Goal: Information Seeking & Learning: Learn about a topic

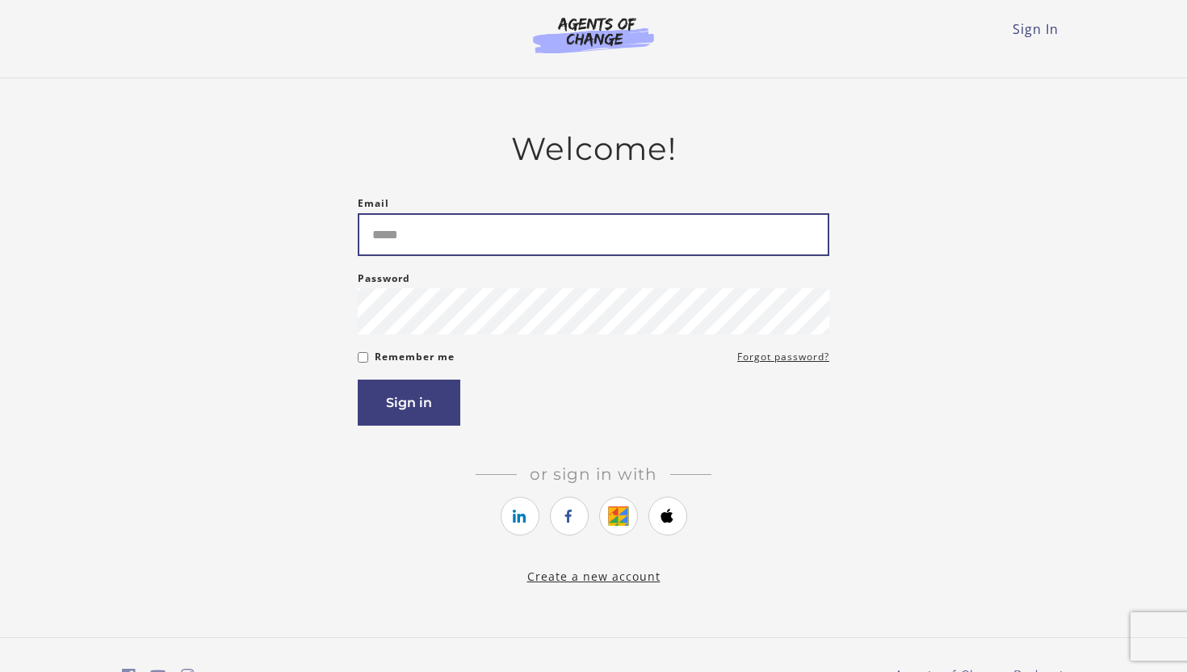
click at [522, 247] on input "Email" at bounding box center [593, 234] width 471 height 43
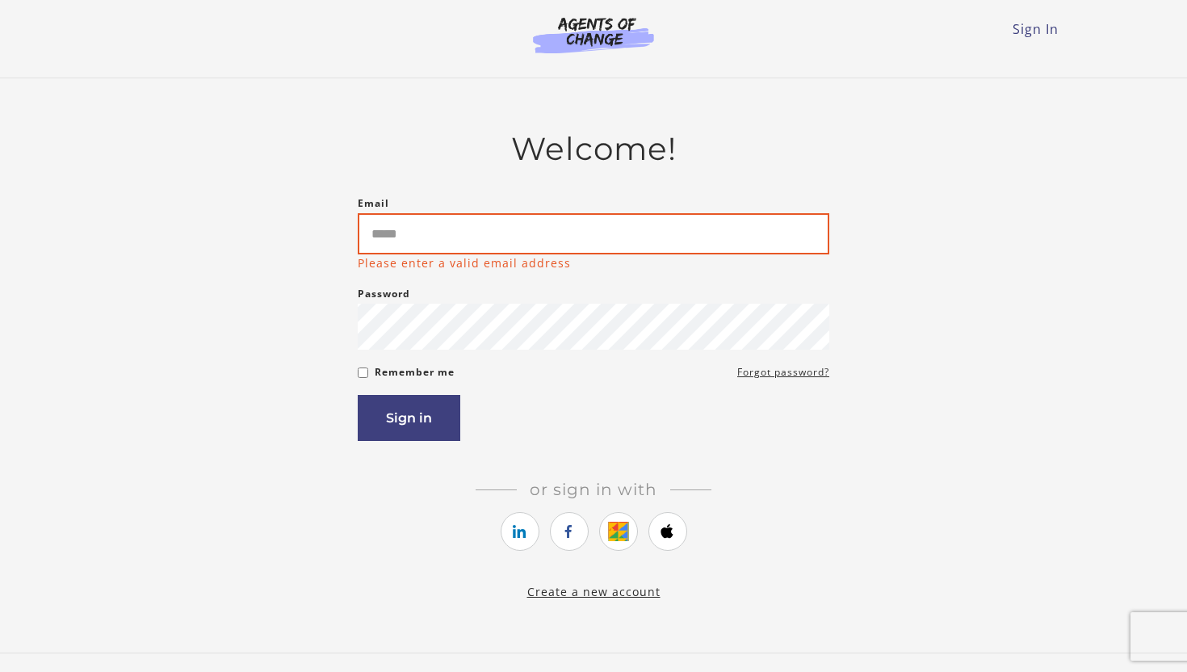
type input "**********"
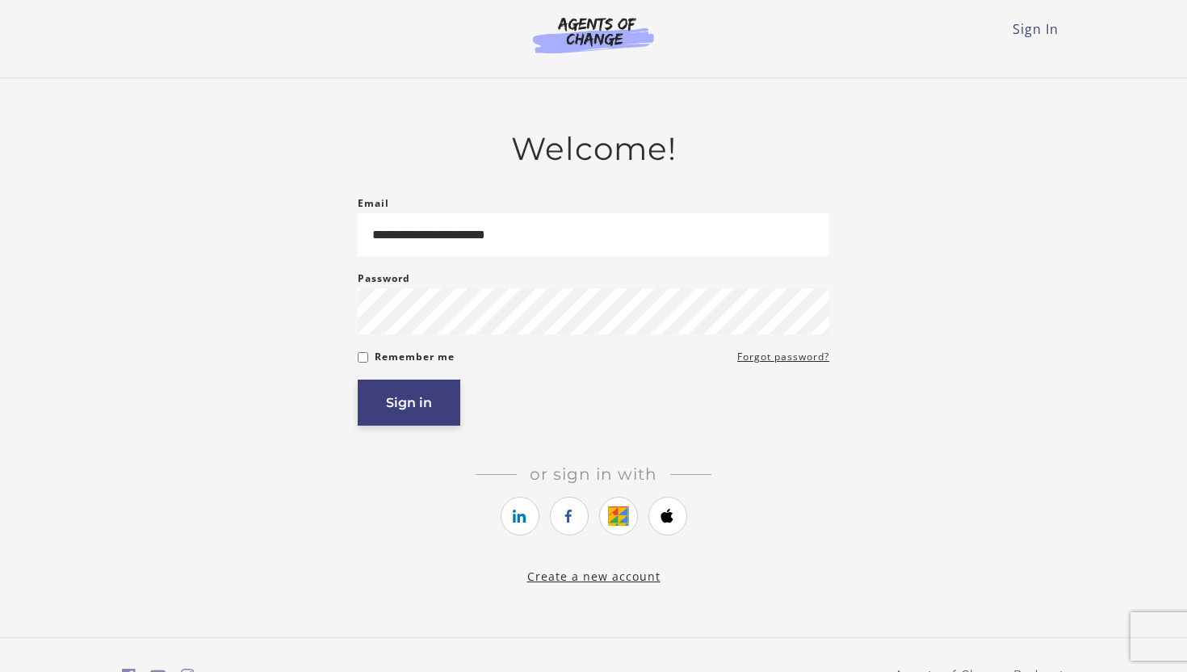
click at [400, 417] on button "Sign in" at bounding box center [409, 402] width 103 height 46
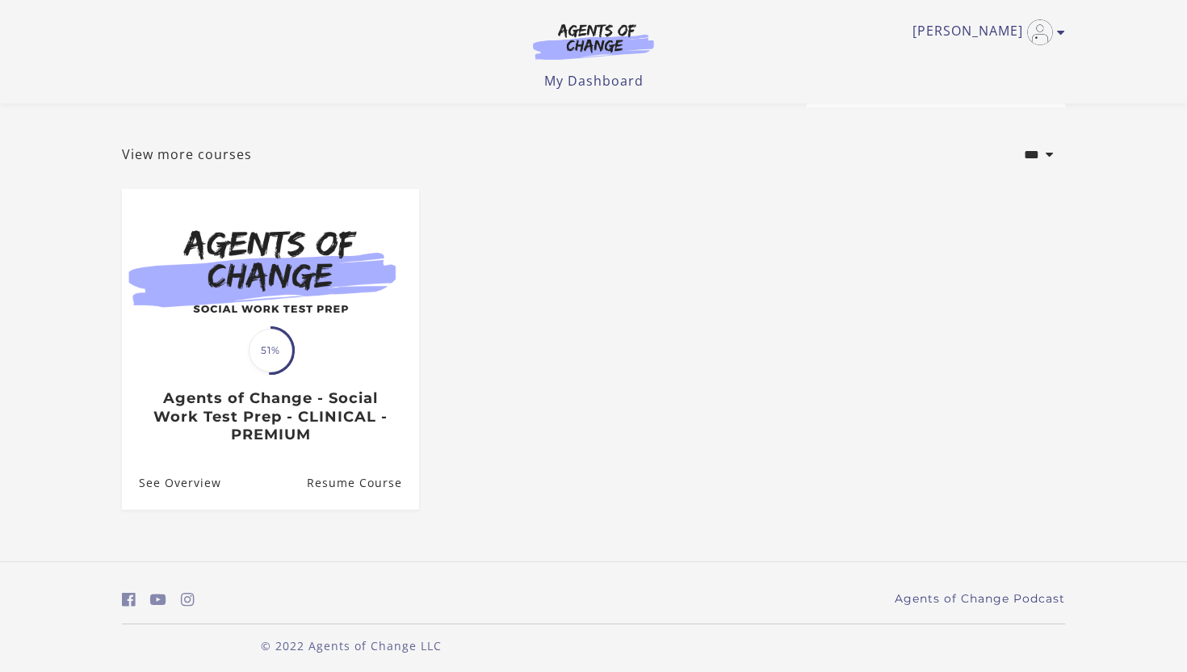
scroll to position [71, 0]
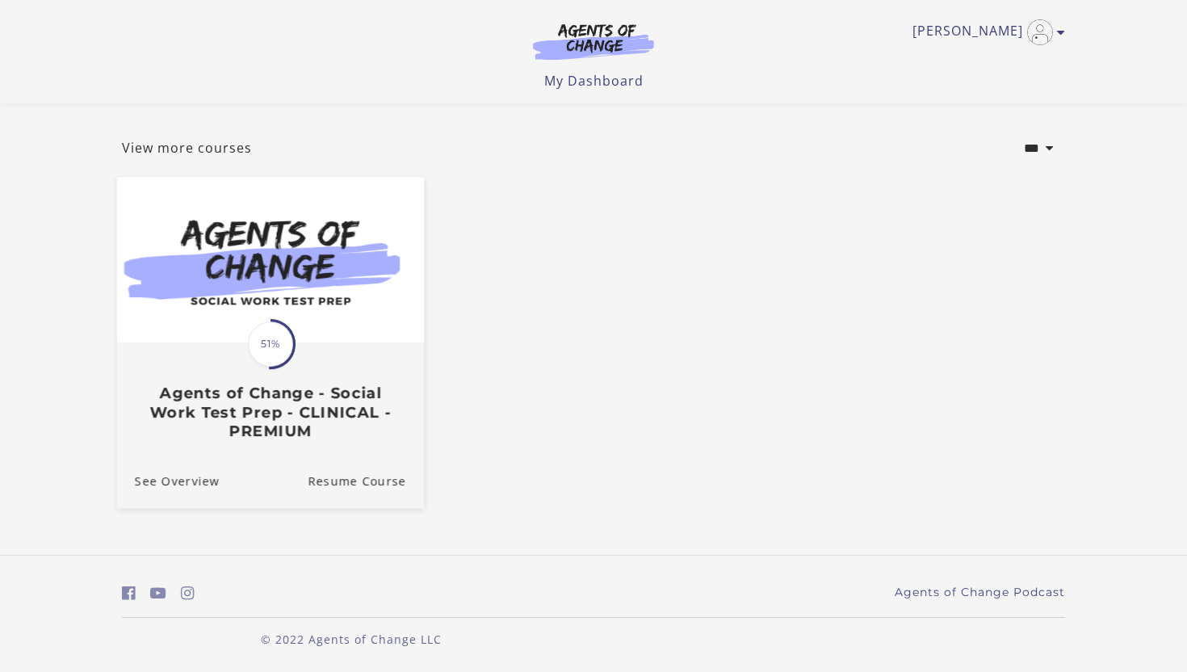
click at [299, 366] on div "Translation missing: en.liquid.partials.dashboard_course_card.progress_descript…" at bounding box center [270, 392] width 307 height 96
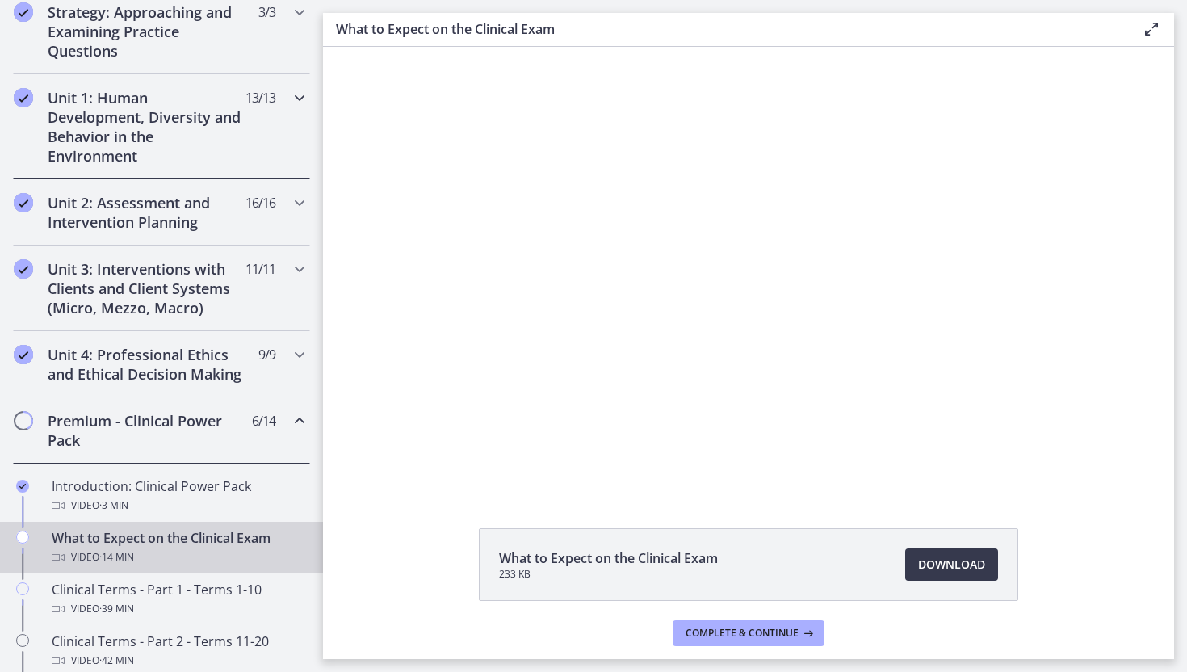
scroll to position [388, 0]
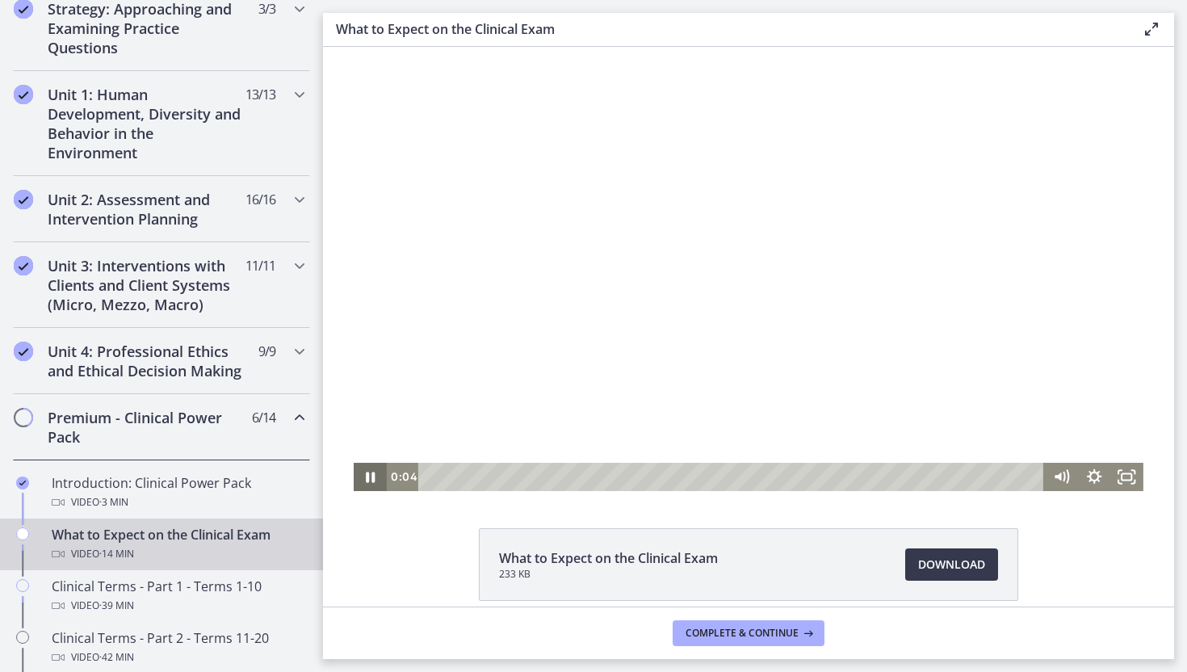
click at [366, 480] on icon "Pause" at bounding box center [370, 476] width 9 height 10
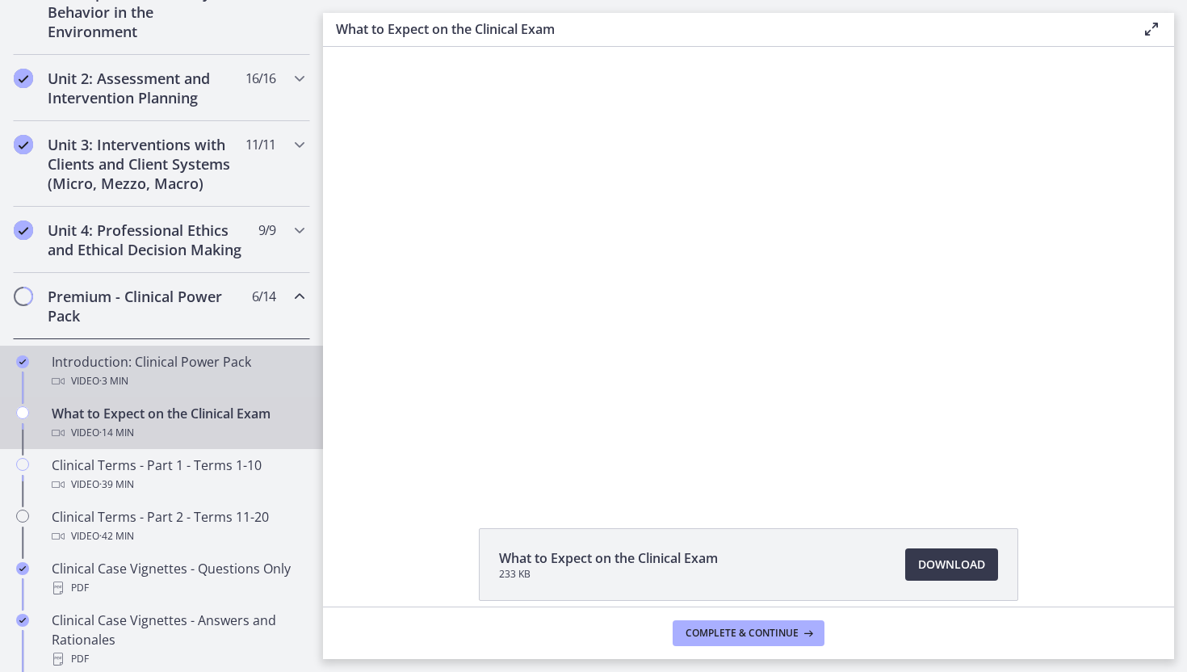
scroll to position [513, 0]
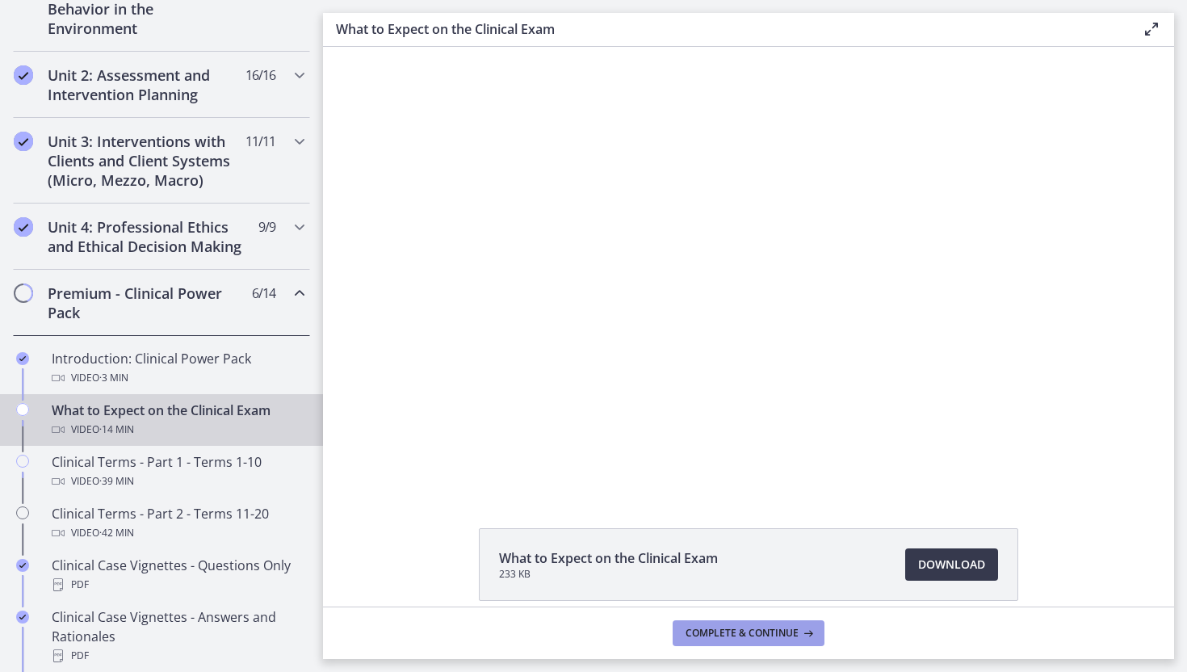
click at [756, 632] on span "Complete & continue" at bounding box center [741, 632] width 113 height 13
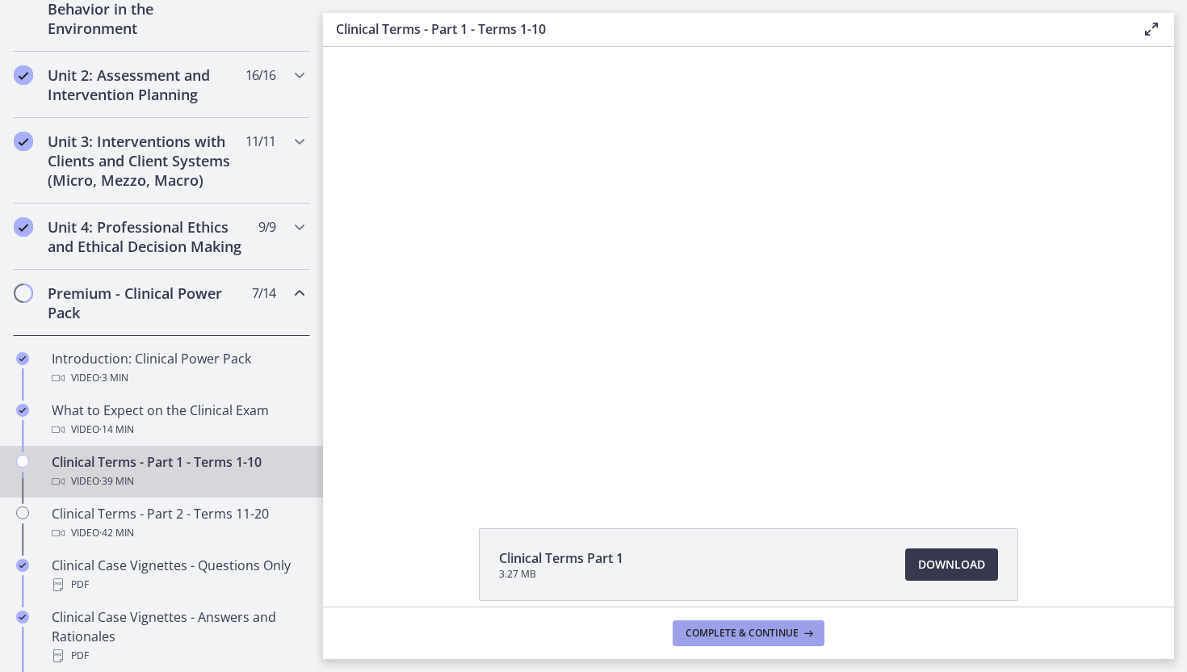
click at [756, 632] on span "Complete & continue" at bounding box center [741, 632] width 113 height 13
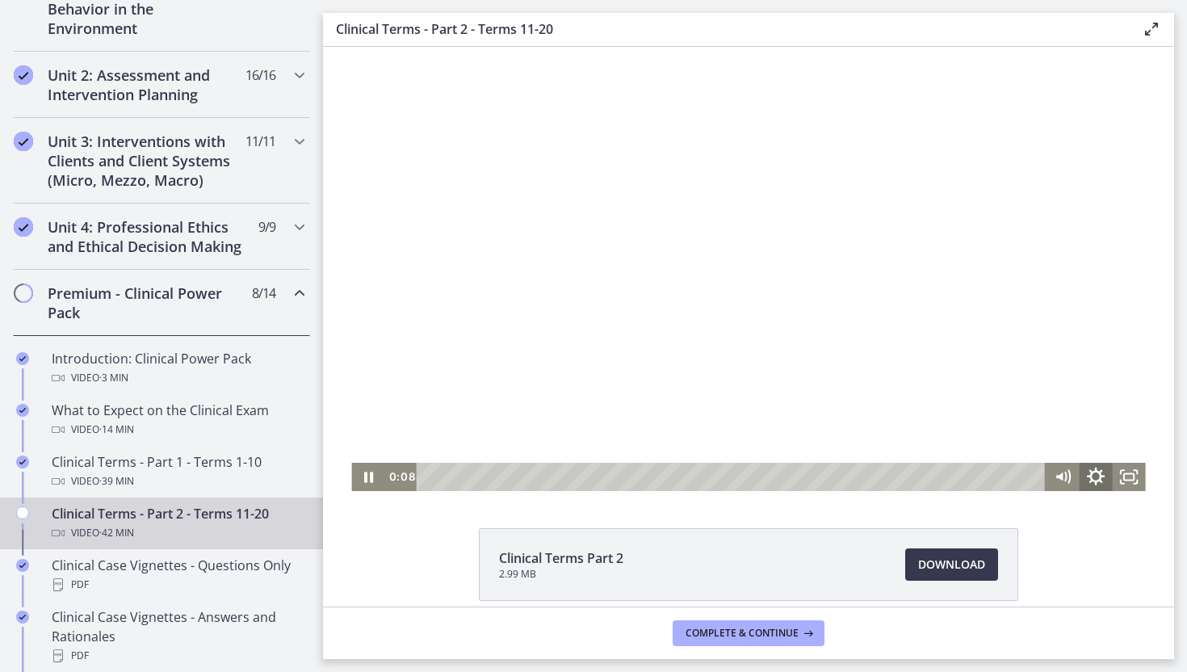
click at [1096, 477] on icon "Show settings menu" at bounding box center [1096, 476] width 40 height 34
click at [1109, 417] on span "1x" at bounding box center [1115, 420] width 41 height 28
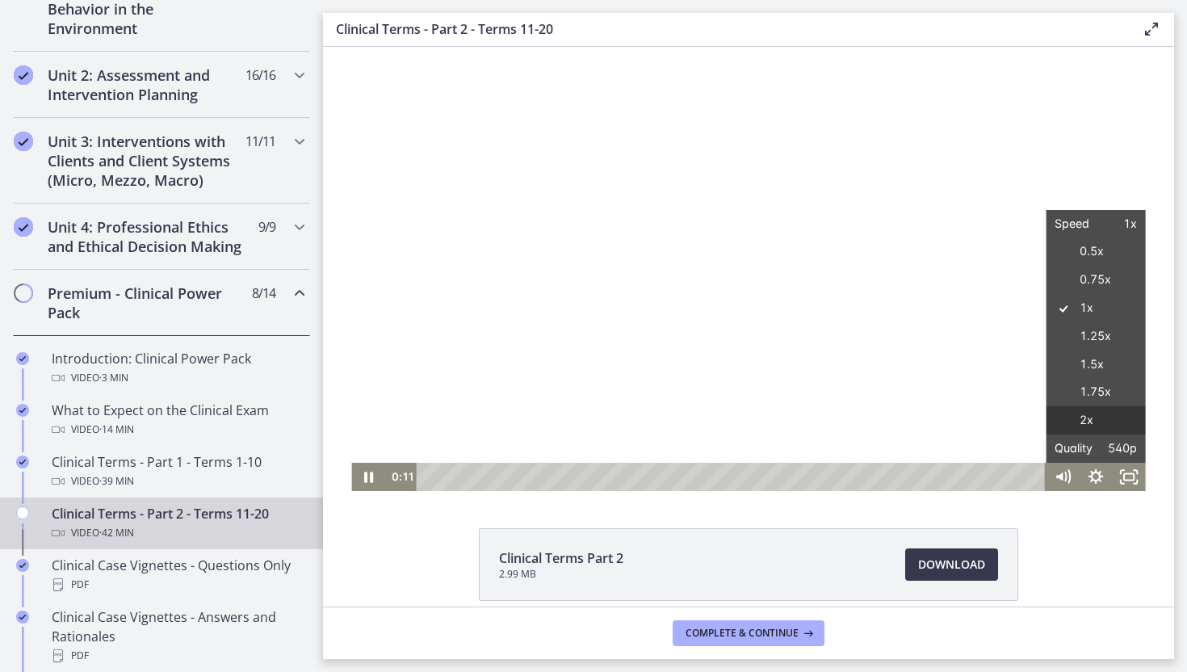
click at [1089, 427] on label "2x" at bounding box center [1095, 420] width 99 height 29
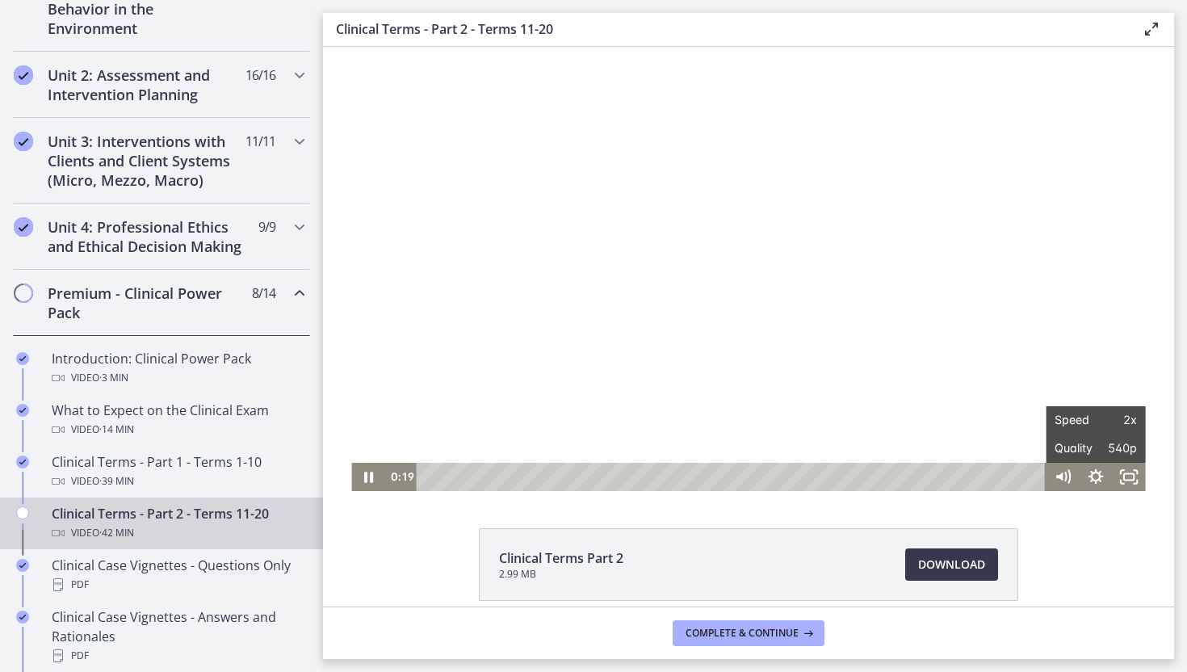
click at [1079, 517] on div "Clinical Terms Part 2 2.99 MB Download Opens in a new window" at bounding box center [748, 326] width 851 height 559
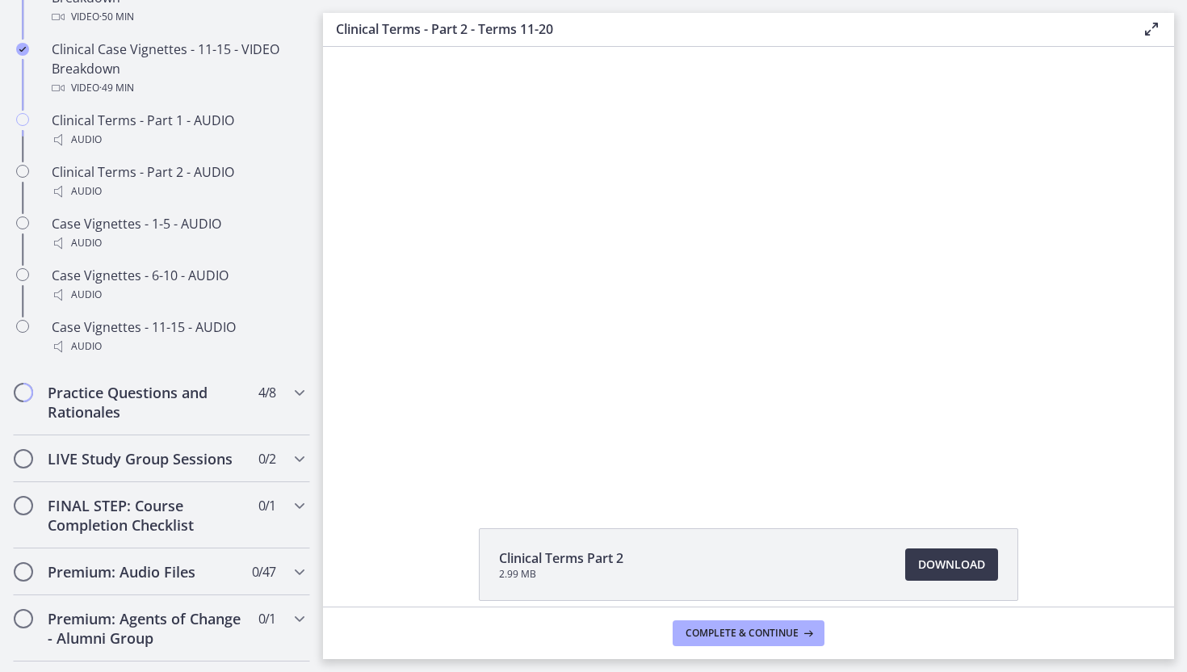
scroll to position [1295, 0]
click at [304, 392] on icon "Chapters" at bounding box center [299, 390] width 19 height 19
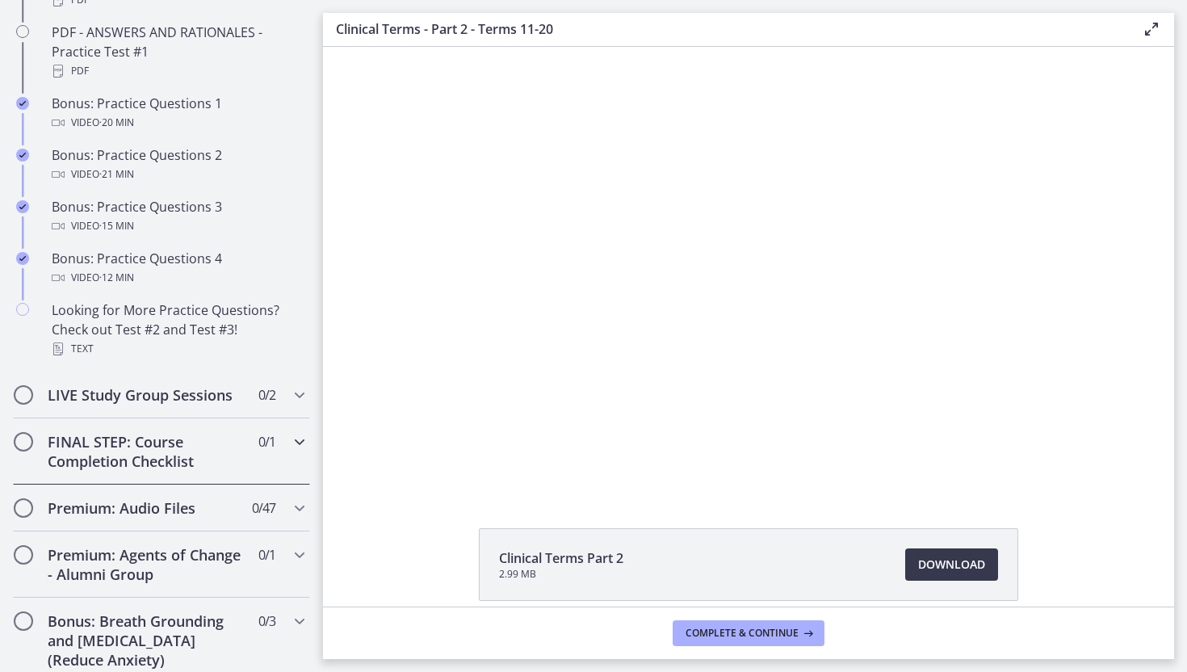
scroll to position [1037, 0]
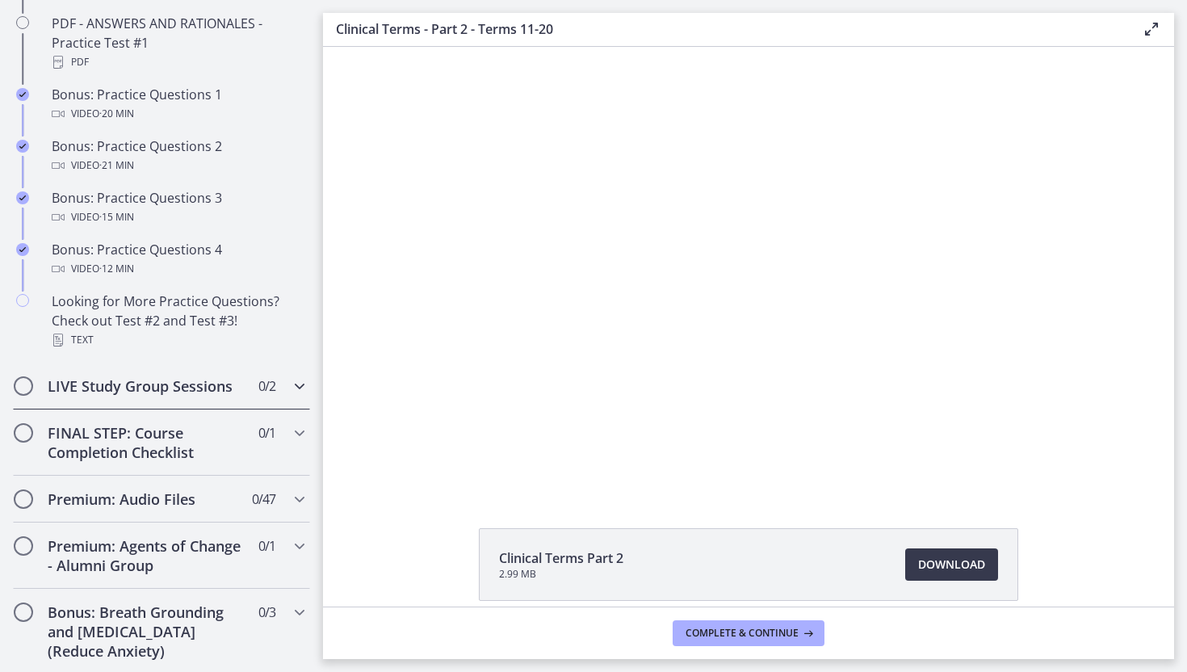
click at [295, 383] on icon "Chapters" at bounding box center [299, 385] width 19 height 19
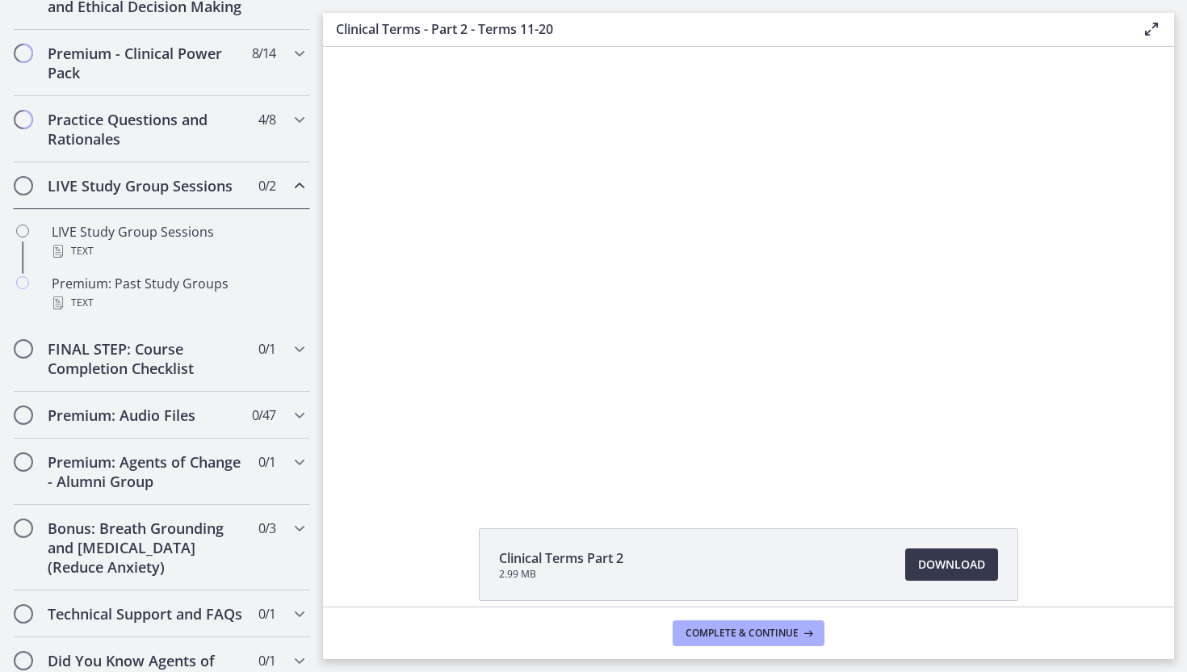
scroll to position [750, 0]
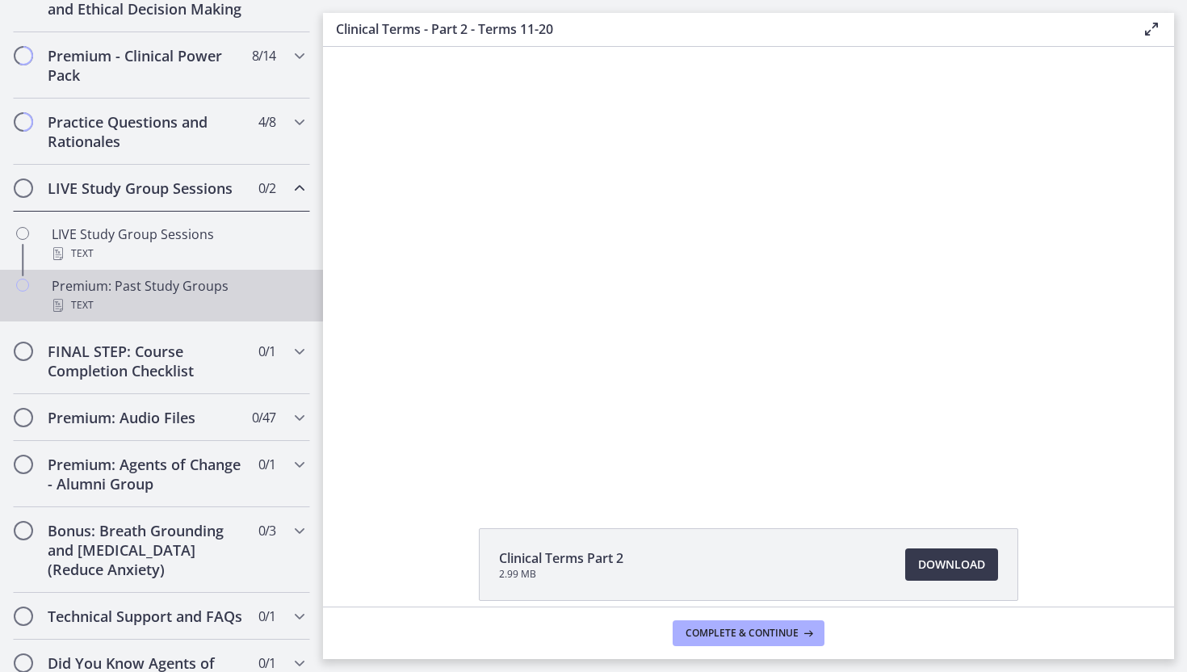
click at [188, 285] on div "Premium: Past Study Groups Text" at bounding box center [178, 295] width 252 height 39
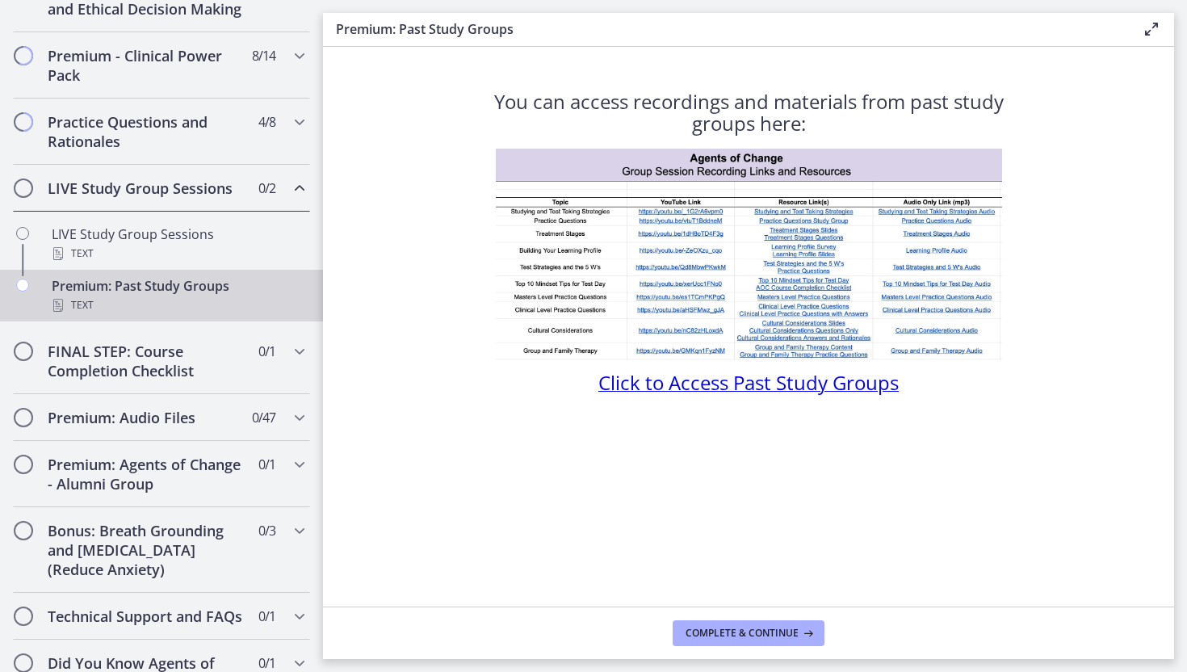
click at [628, 388] on span "Click to Access Past Study Groups" at bounding box center [748, 382] width 300 height 27
click at [107, 417] on h2 "Premium: Audio Files" at bounding box center [146, 417] width 197 height 19
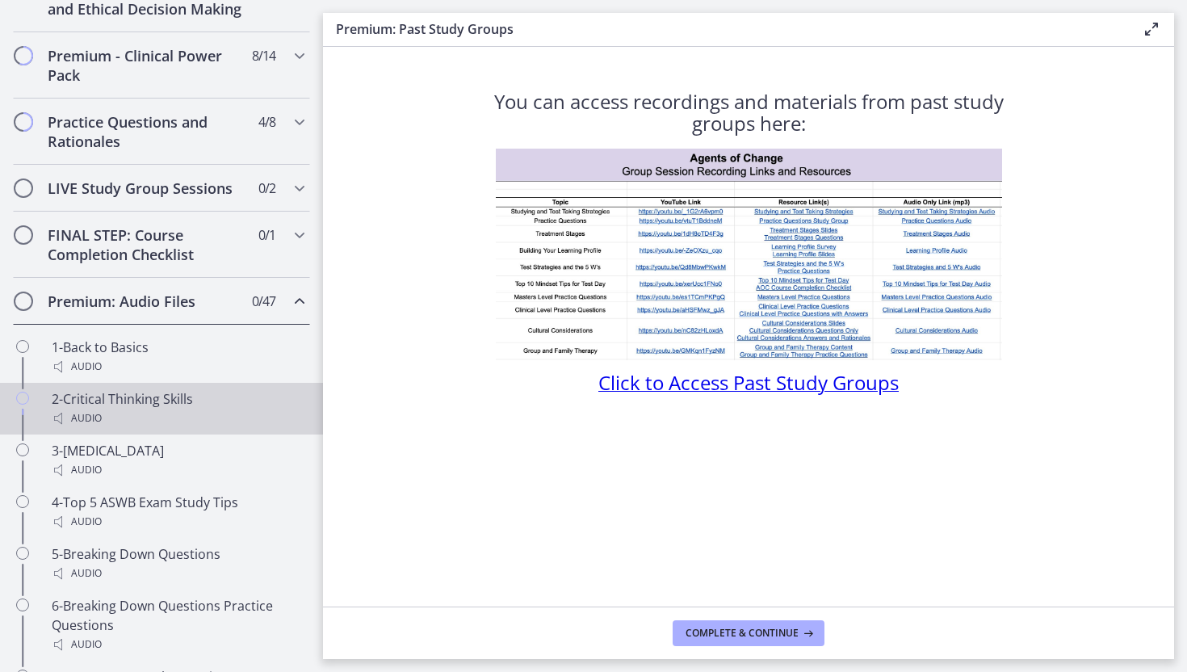
click at [109, 400] on div "2-Critical Thinking Skills Audio" at bounding box center [178, 408] width 252 height 39
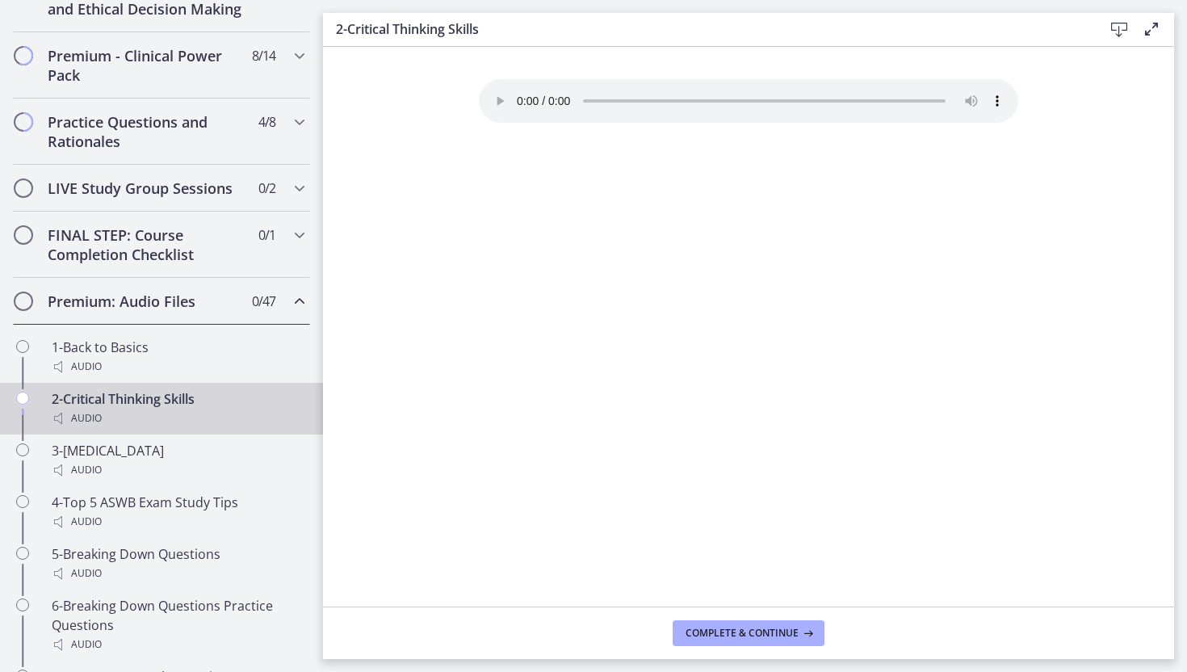
click at [953, 161] on div "Your browser doesn't support the audio element. Download it here" at bounding box center [748, 342] width 565 height 527
click at [961, 301] on div "Your browser doesn't support the audio element. Download it here" at bounding box center [748, 342] width 565 height 527
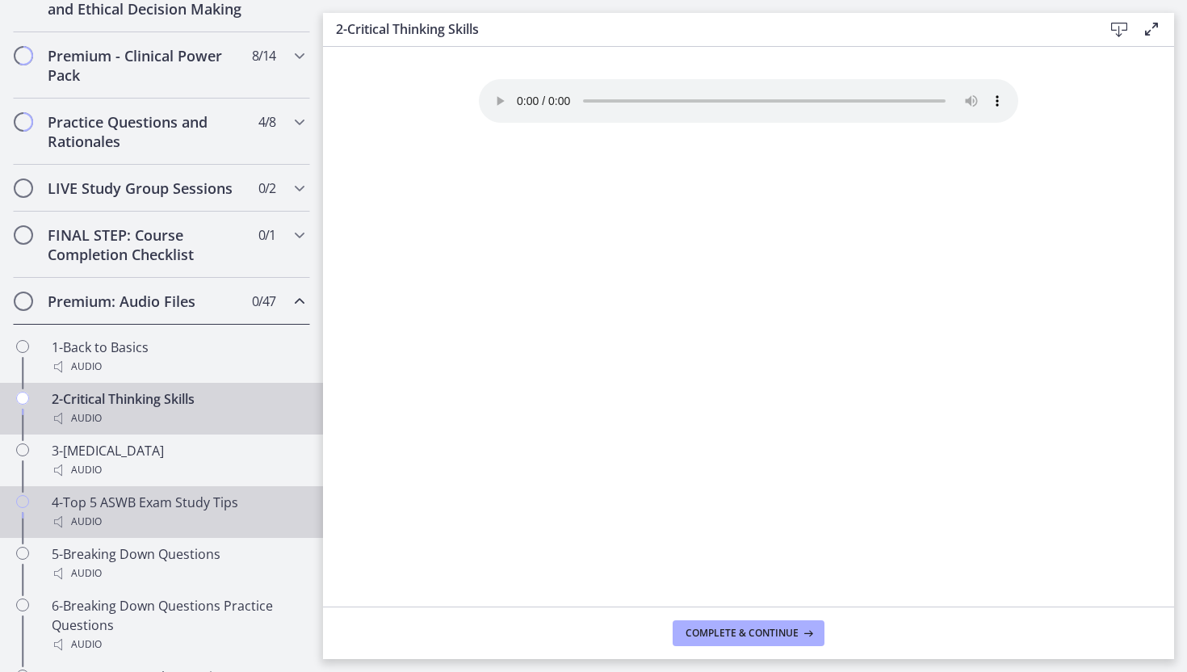
click at [21, 501] on icon "Chapters" at bounding box center [22, 501] width 13 height 13
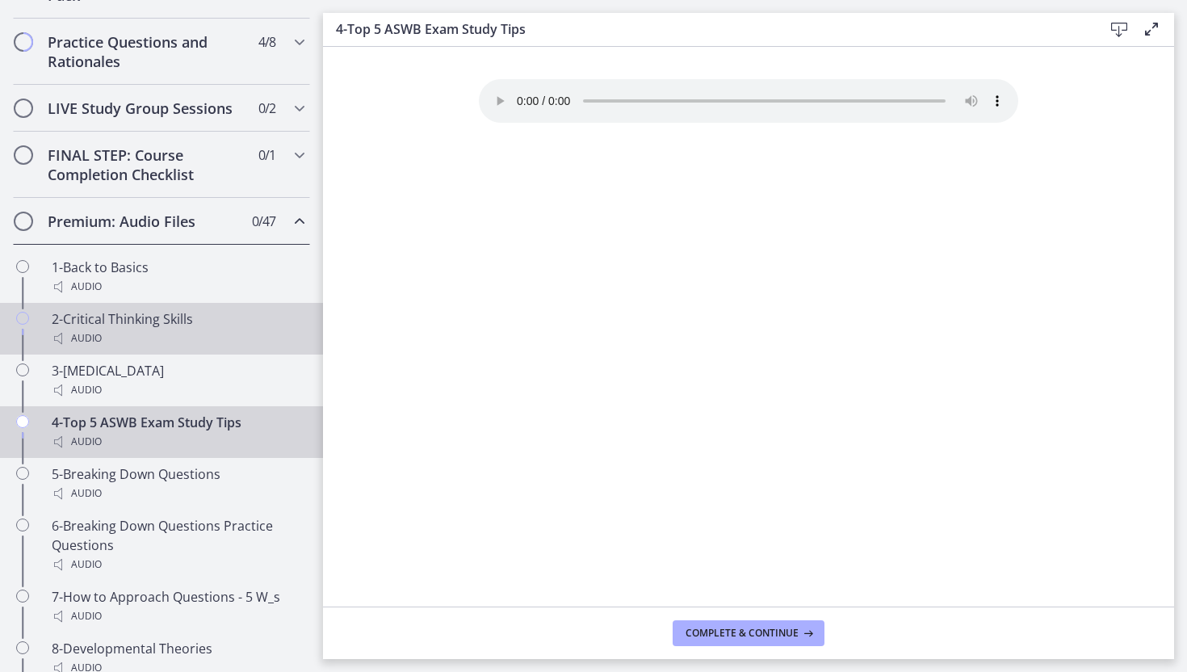
scroll to position [846, 0]
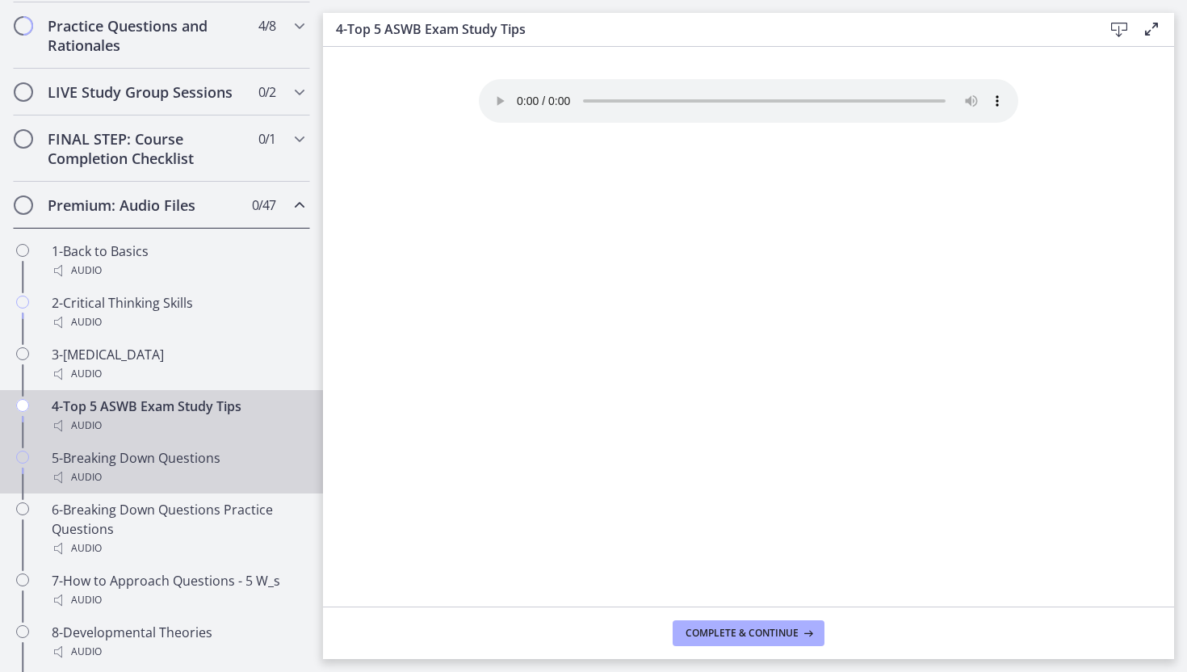
click at [34, 467] on link "5-Breaking Down Questions Audio" at bounding box center [161, 468] width 323 height 52
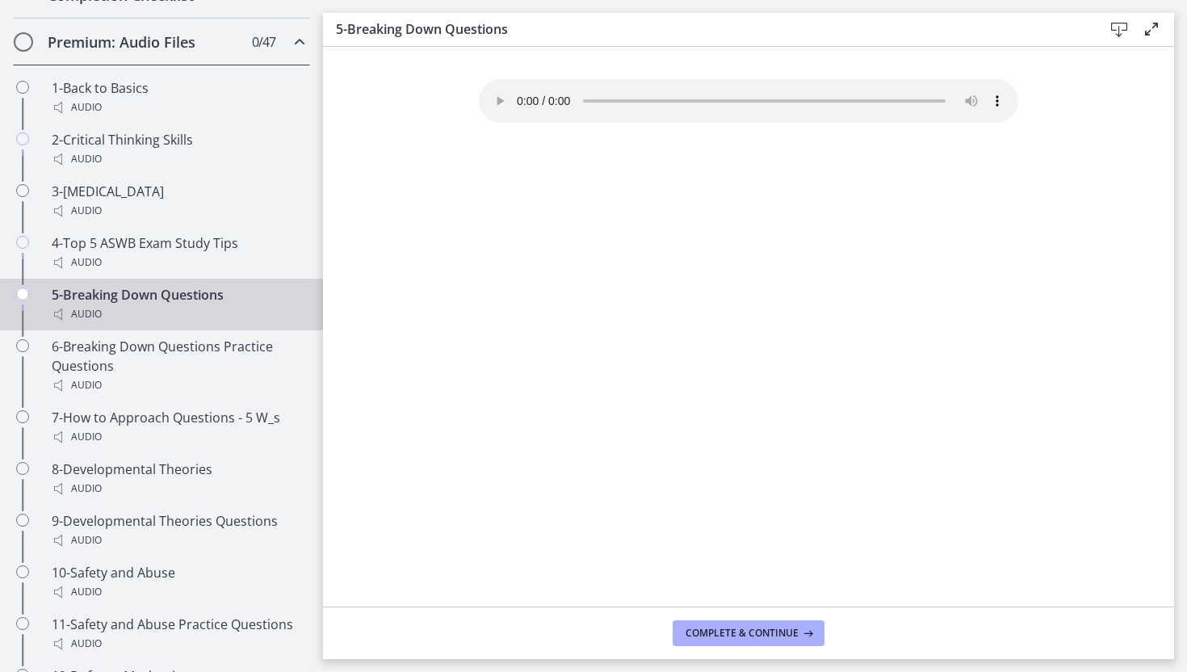
scroll to position [1007, 0]
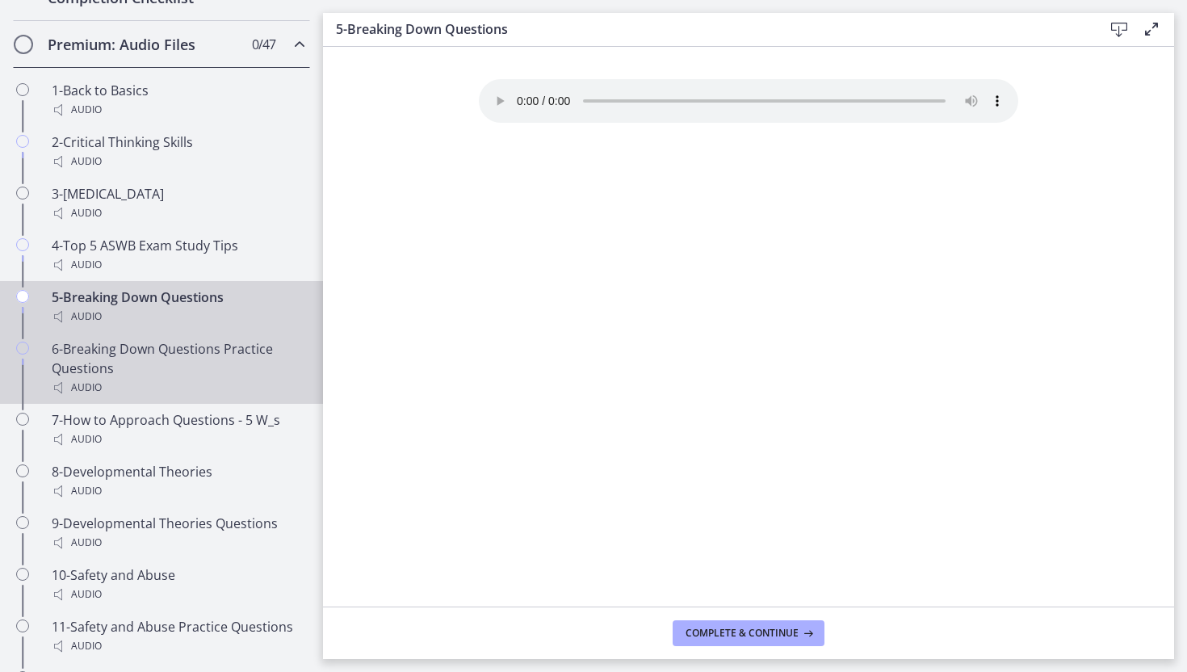
click at [182, 354] on div "6-Breaking Down Questions Practice Questions Audio" at bounding box center [178, 368] width 252 height 58
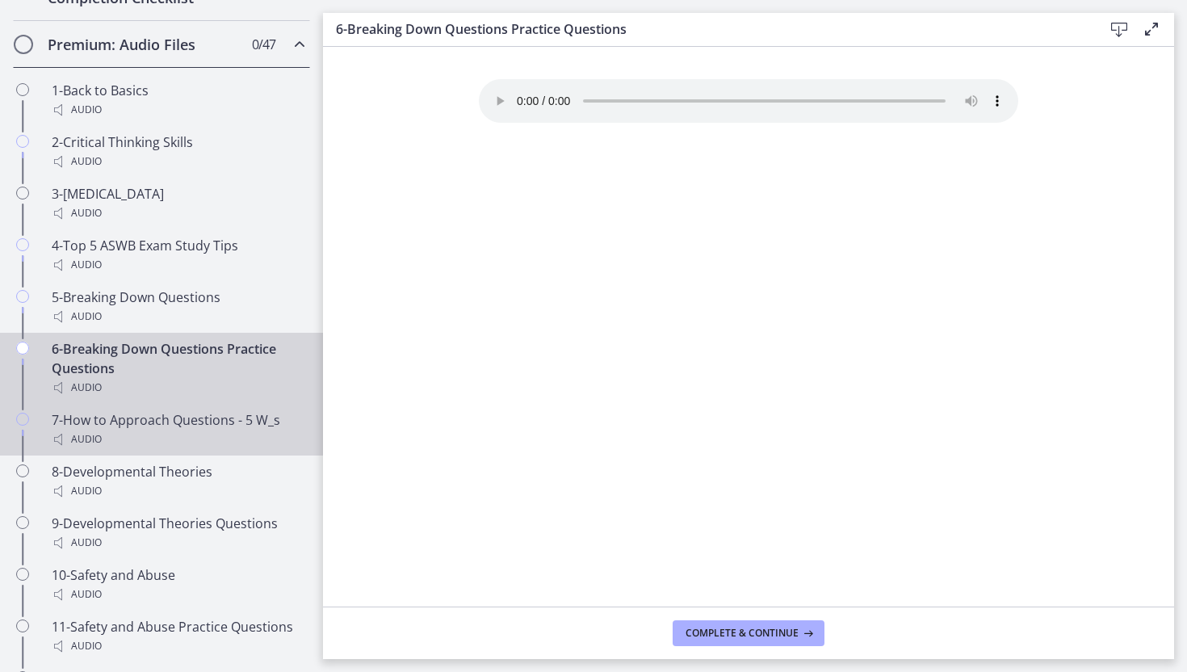
click at [237, 434] on div "Audio" at bounding box center [178, 438] width 252 height 19
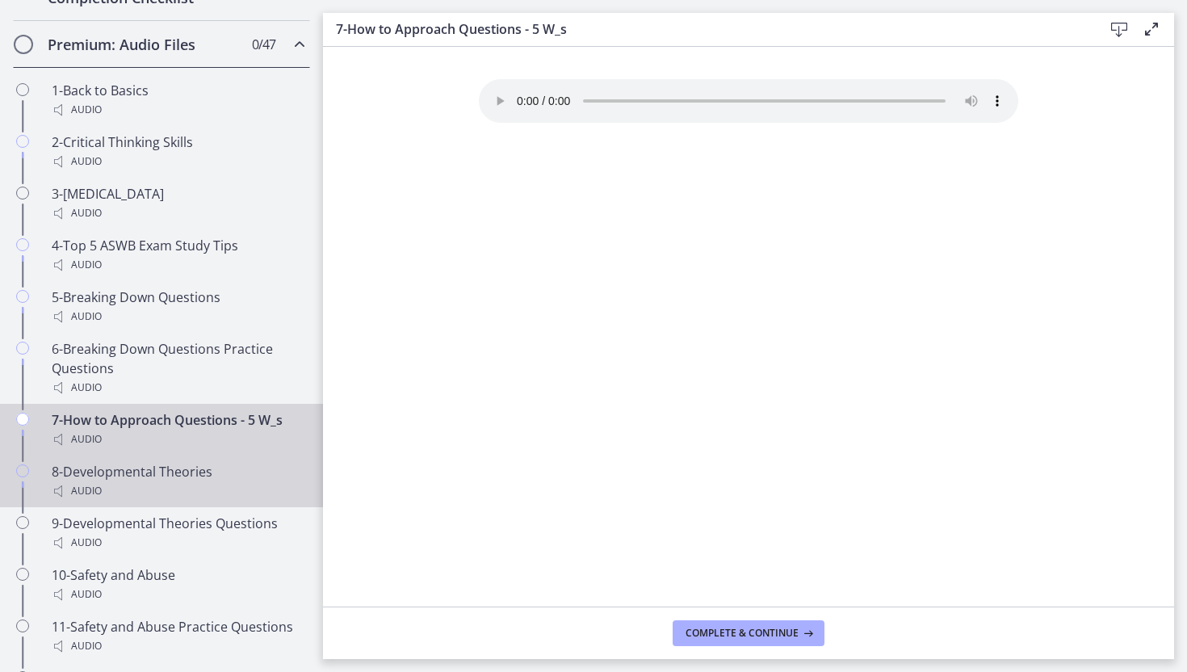
click at [146, 487] on div "Audio" at bounding box center [178, 490] width 252 height 19
